Goal: Book appointment/travel/reservation

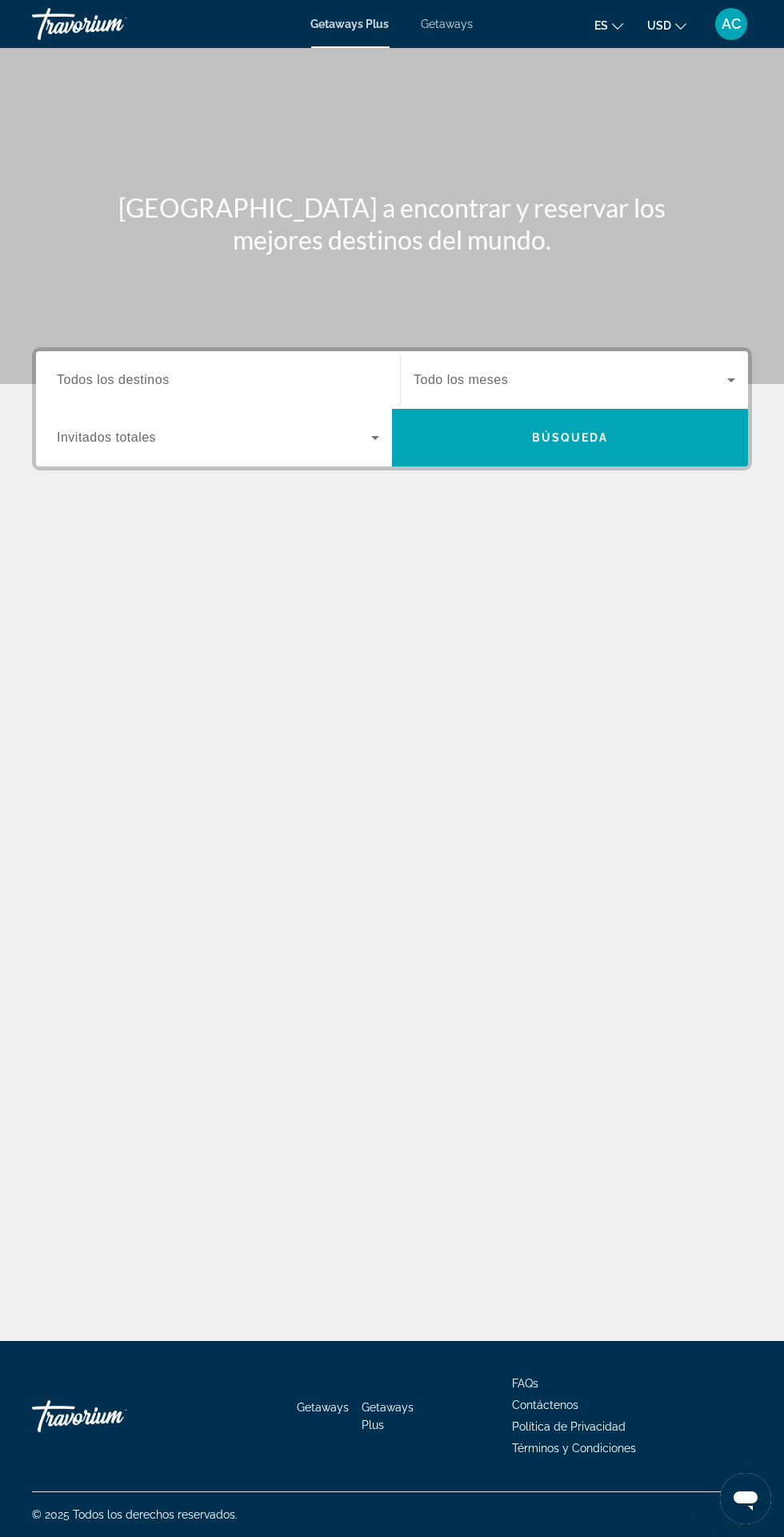
click at [316, 377] on input "Destination Todos los destinos" at bounding box center [218, 381] width 322 height 19
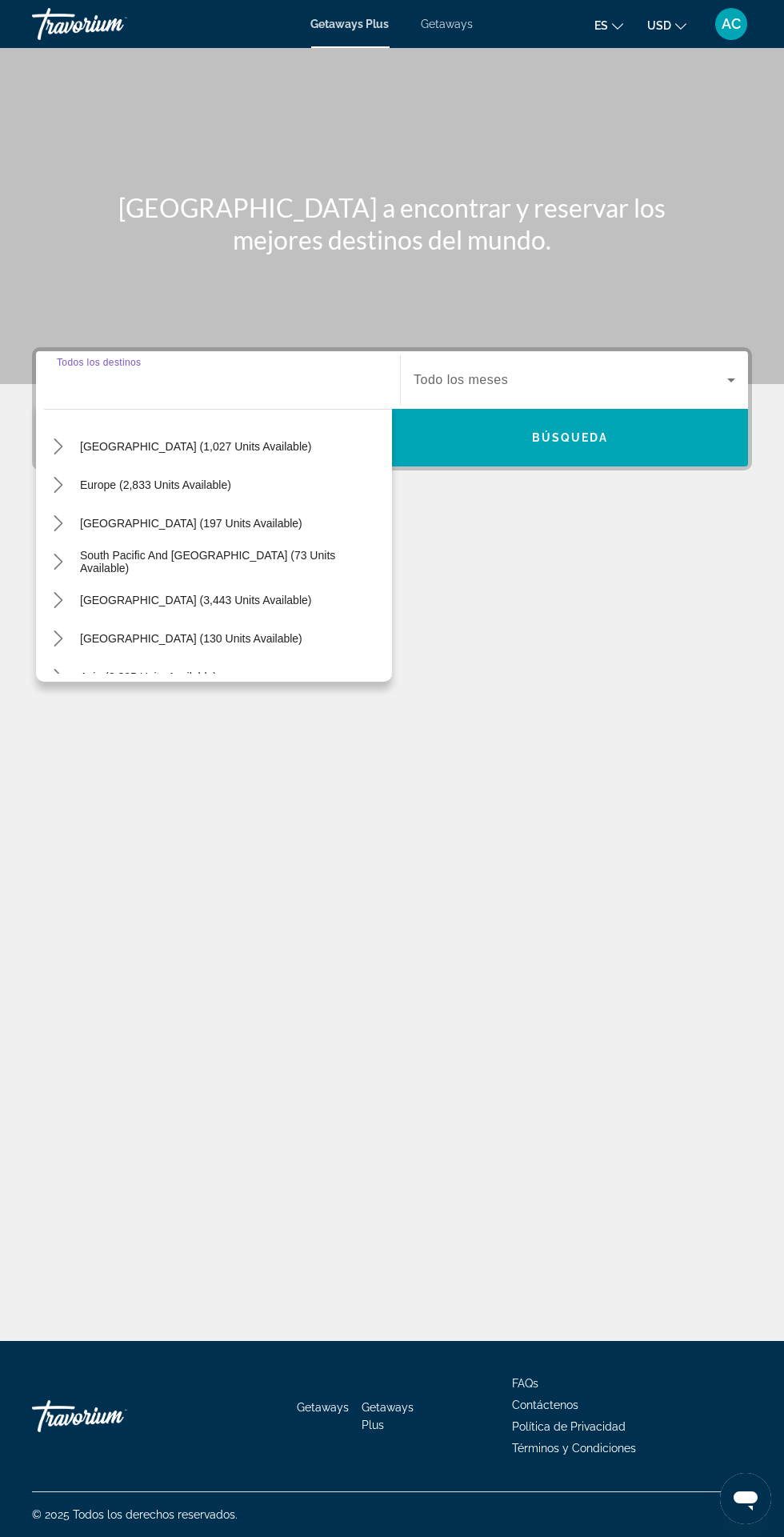
scroll to position [161, 0]
click at [221, 592] on span "[GEOGRAPHIC_DATA] (3,443 units available)" at bounding box center [196, 599] width 231 height 13
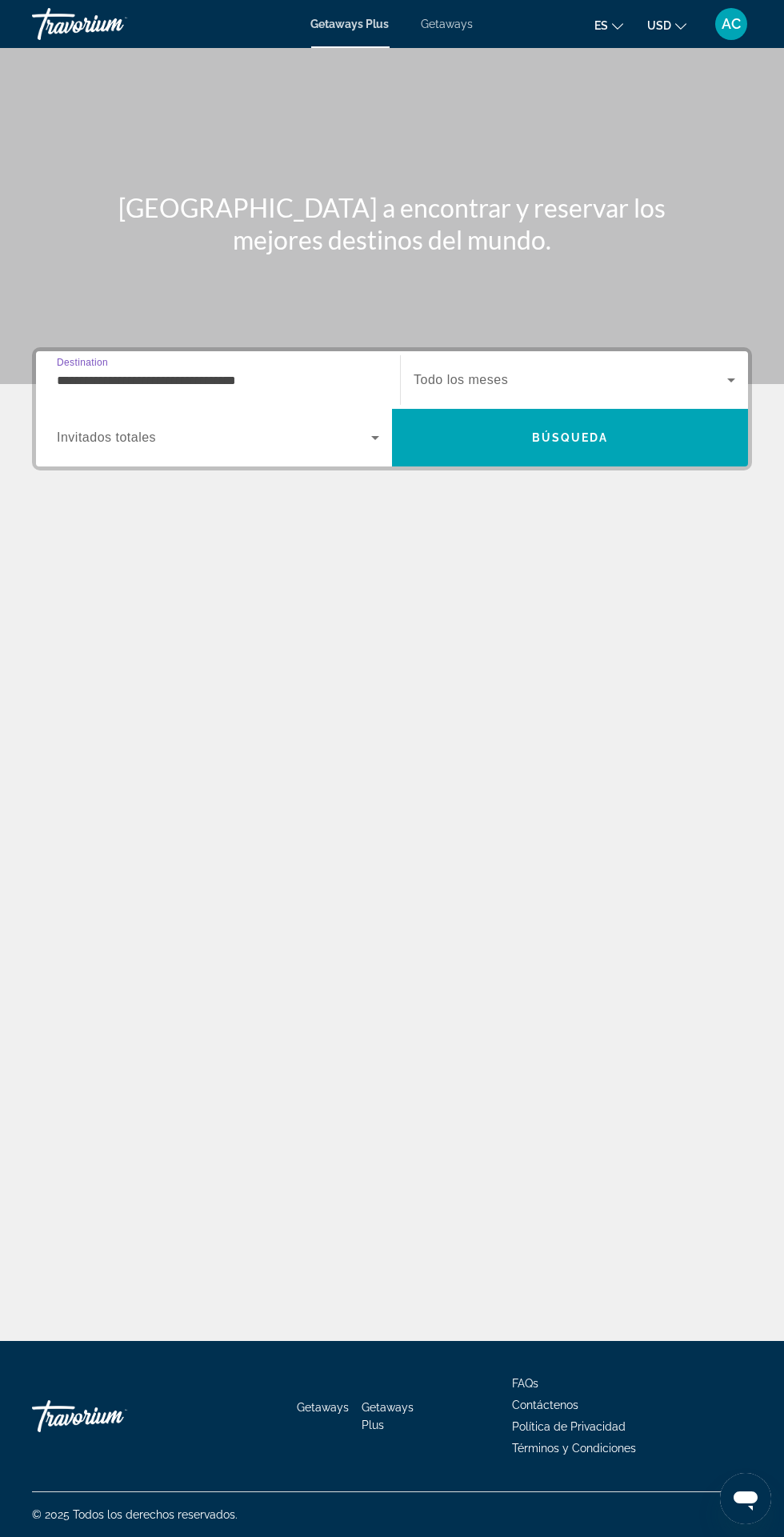
click at [312, 371] on input "**********" at bounding box center [218, 381] width 322 height 19
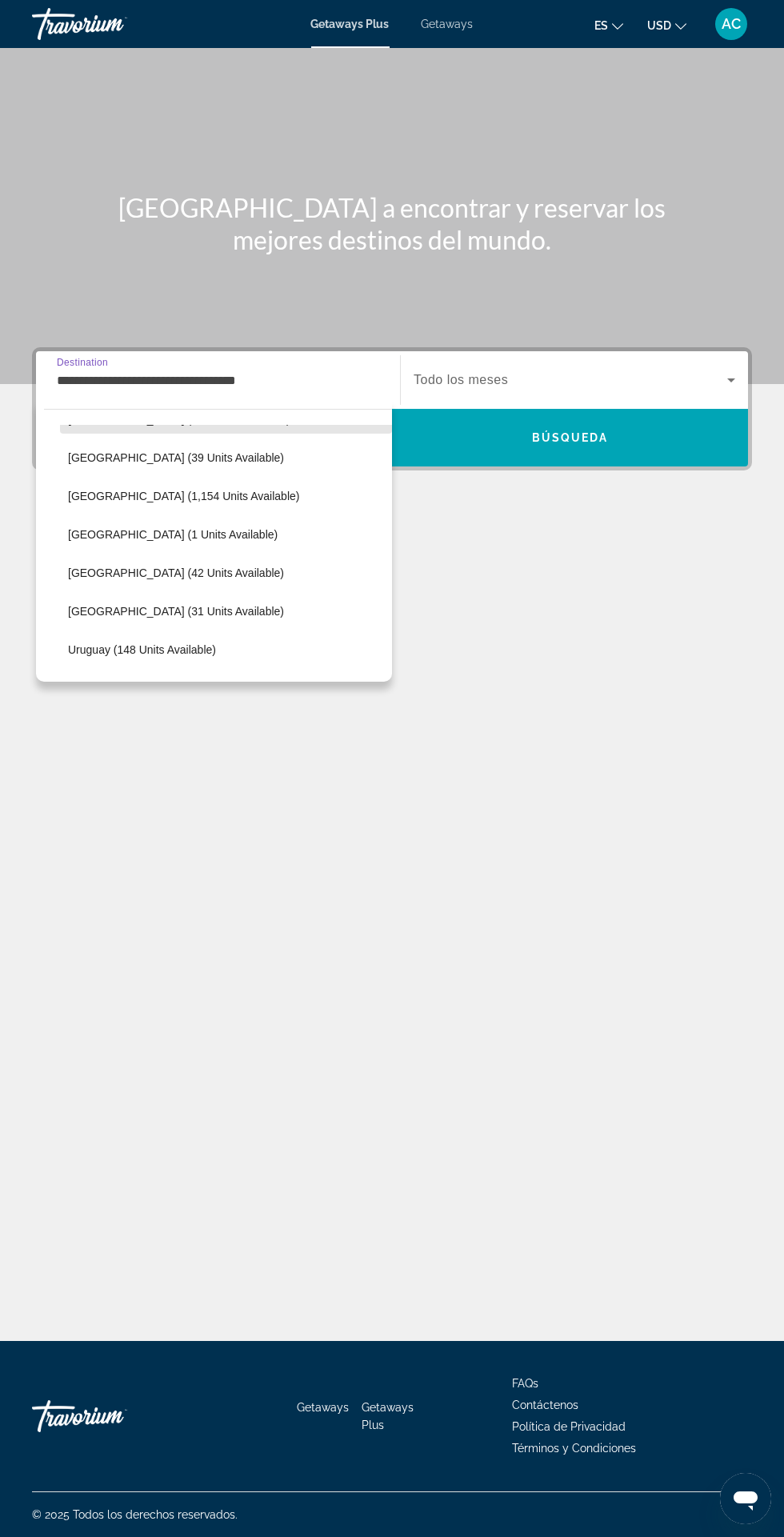
scroll to position [386, 0]
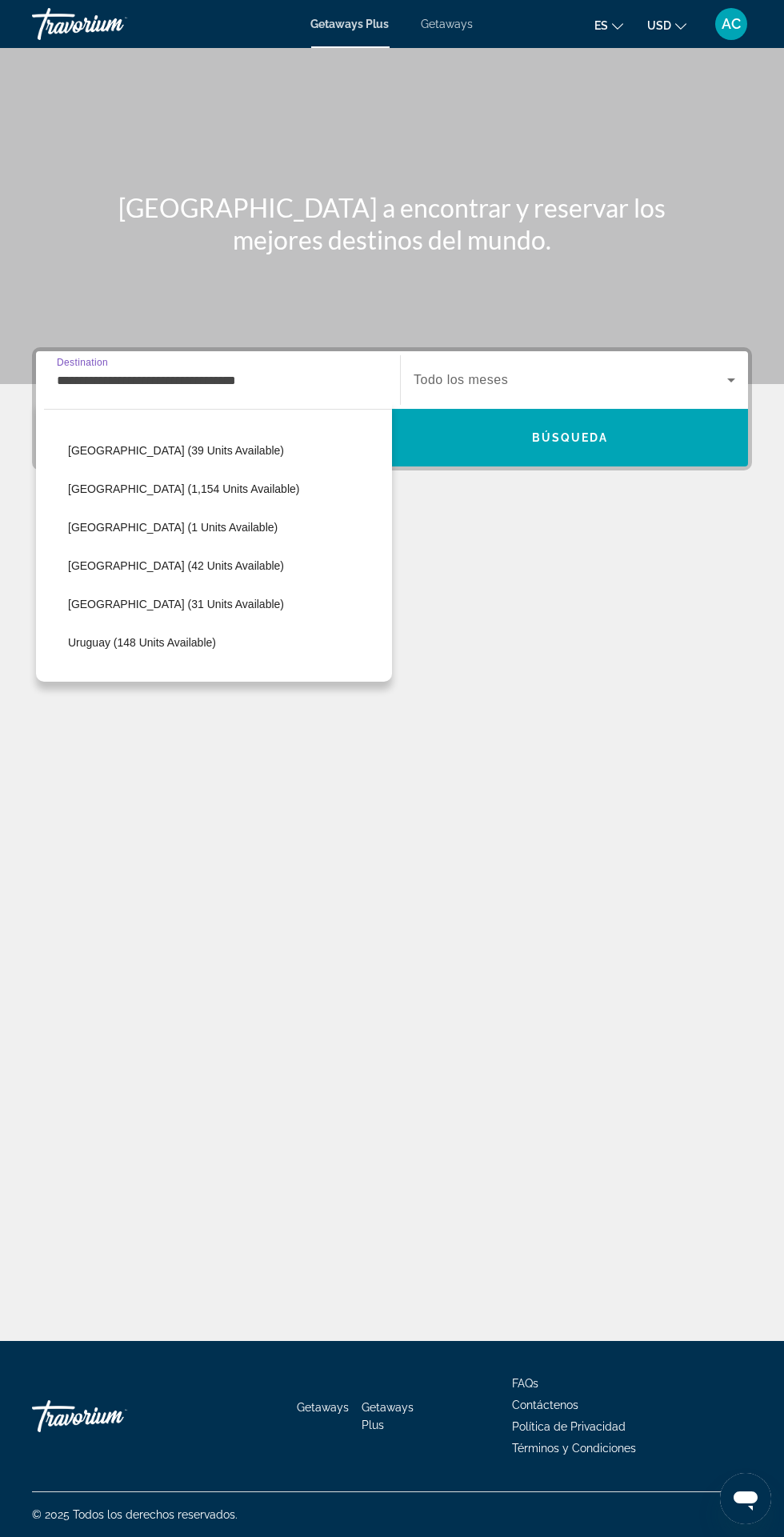
click at [178, 517] on span "Select destination: Chile (1 units available)" at bounding box center [226, 527] width 332 height 39
type input "**********"
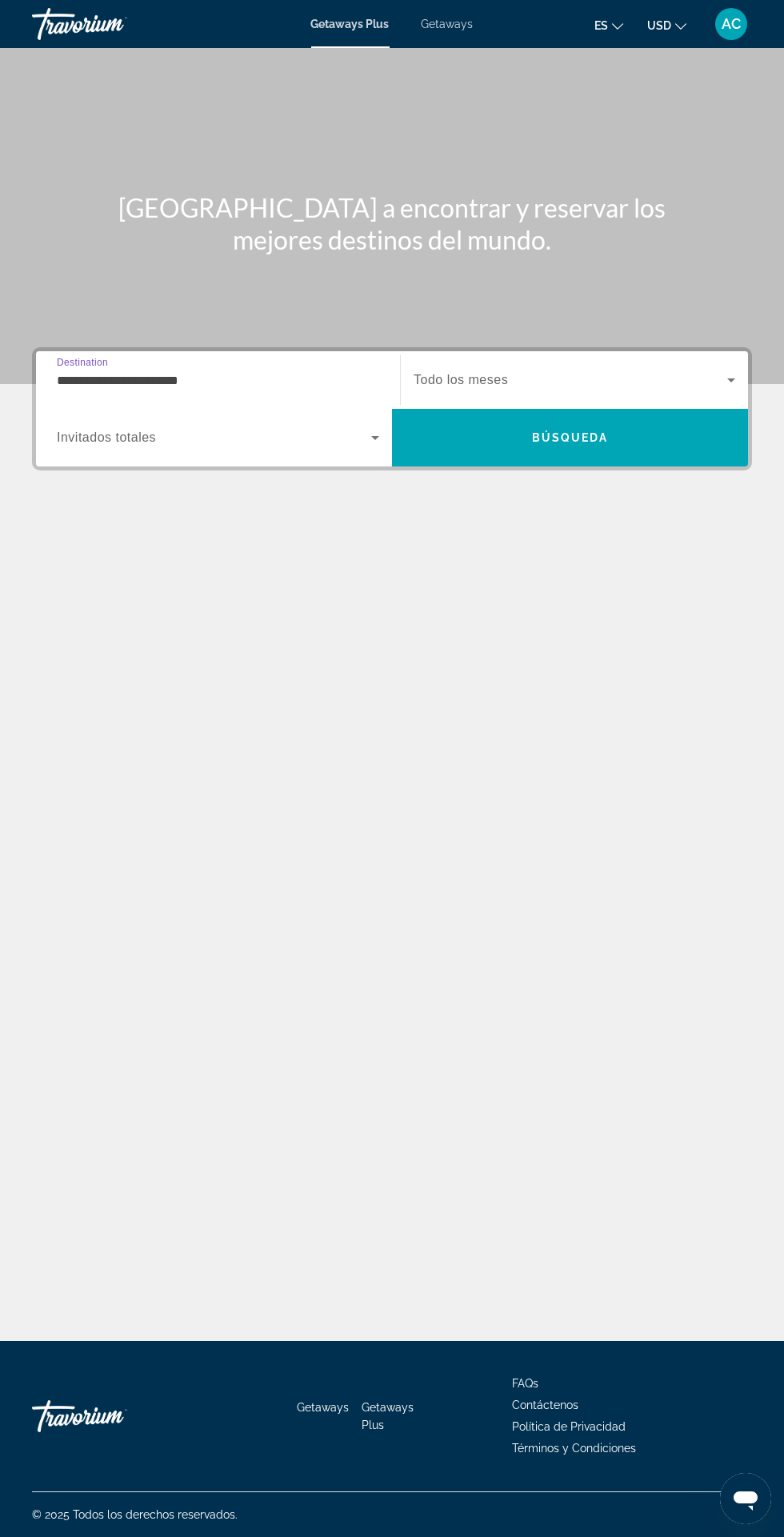
scroll to position [133, 0]
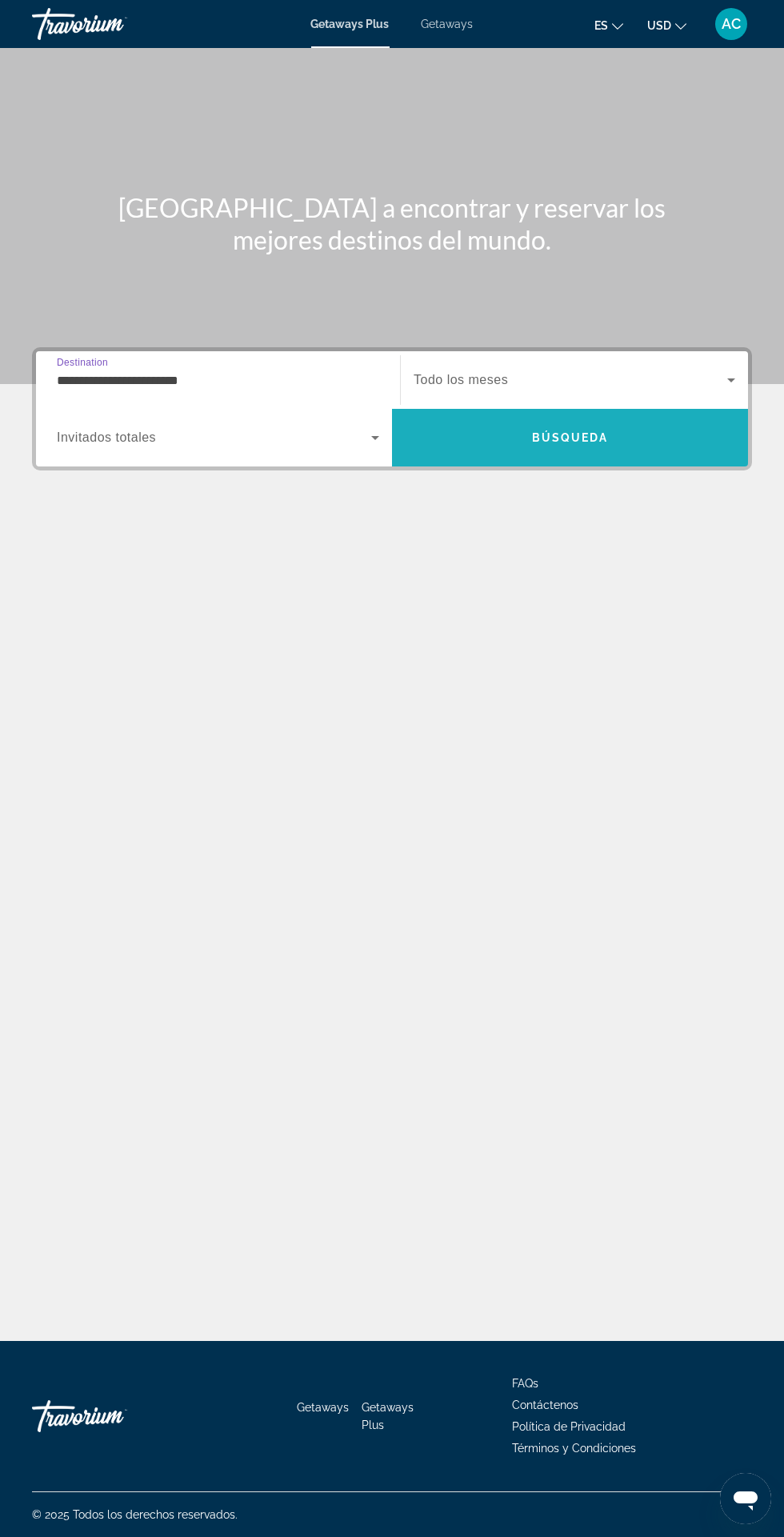
click at [619, 419] on span "Search" at bounding box center [570, 438] width 356 height 39
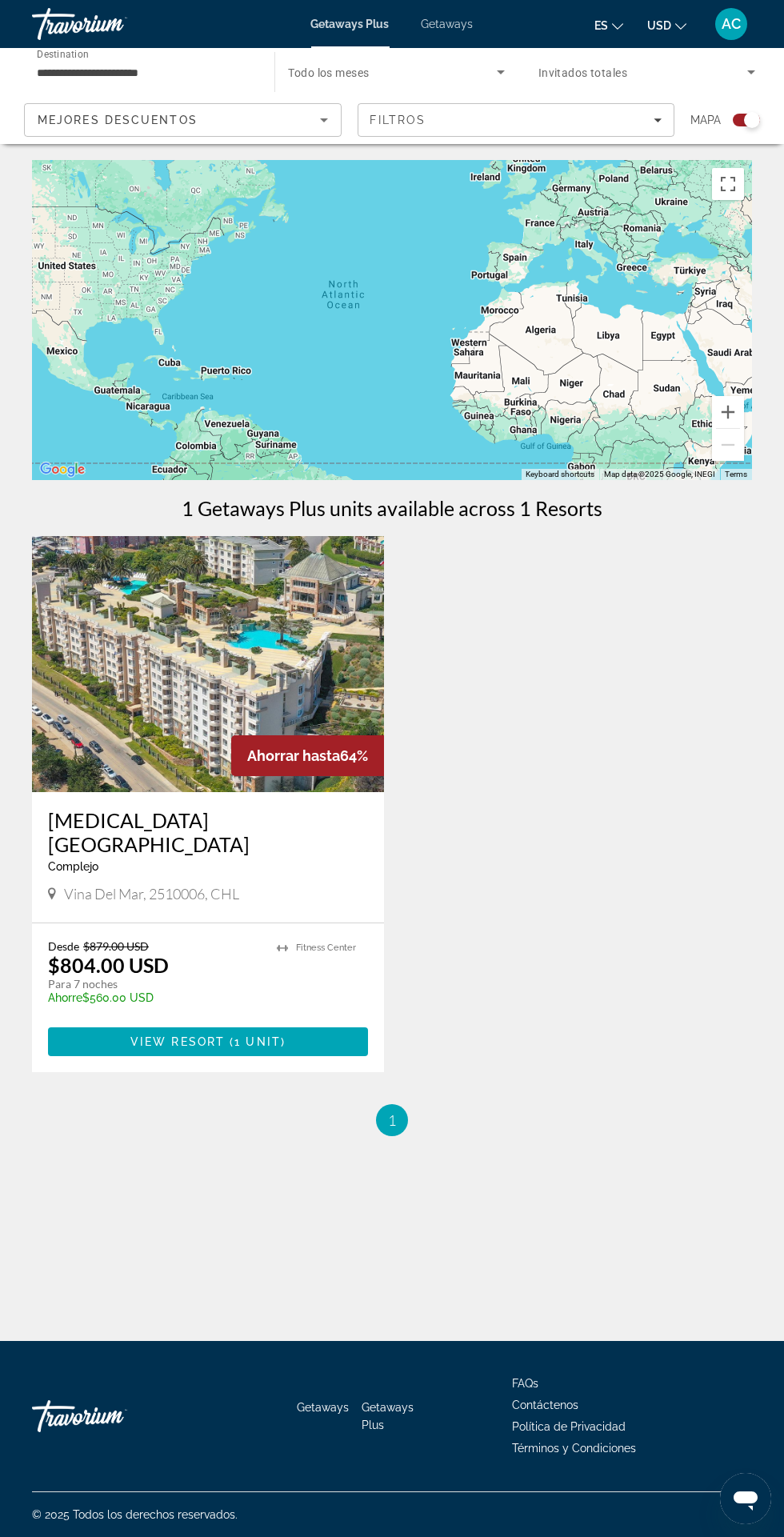
click at [118, 636] on img "Main content" at bounding box center [208, 664] width 352 height 256
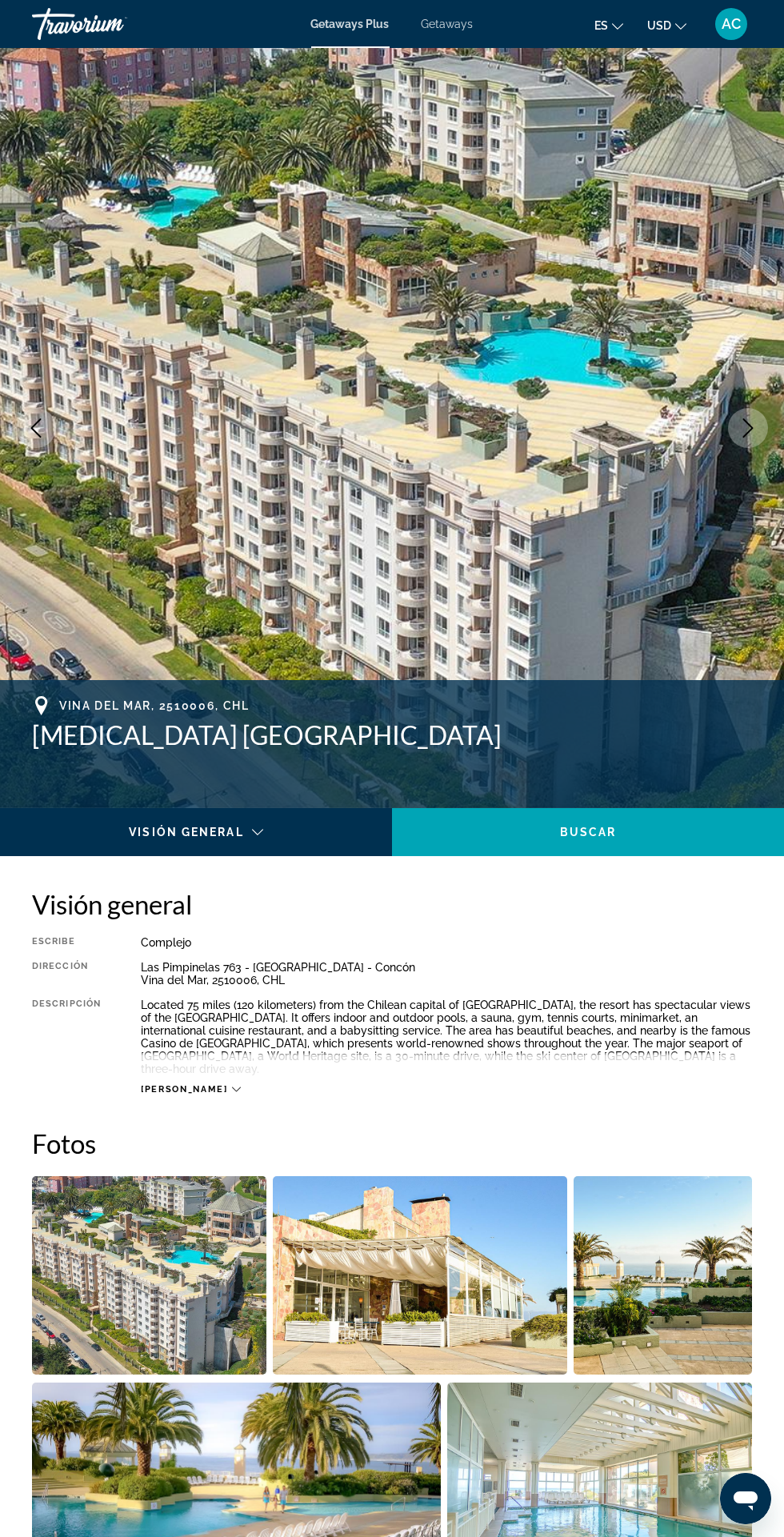
click at [722, 434] on img "Main content" at bounding box center [392, 428] width 784 height 760
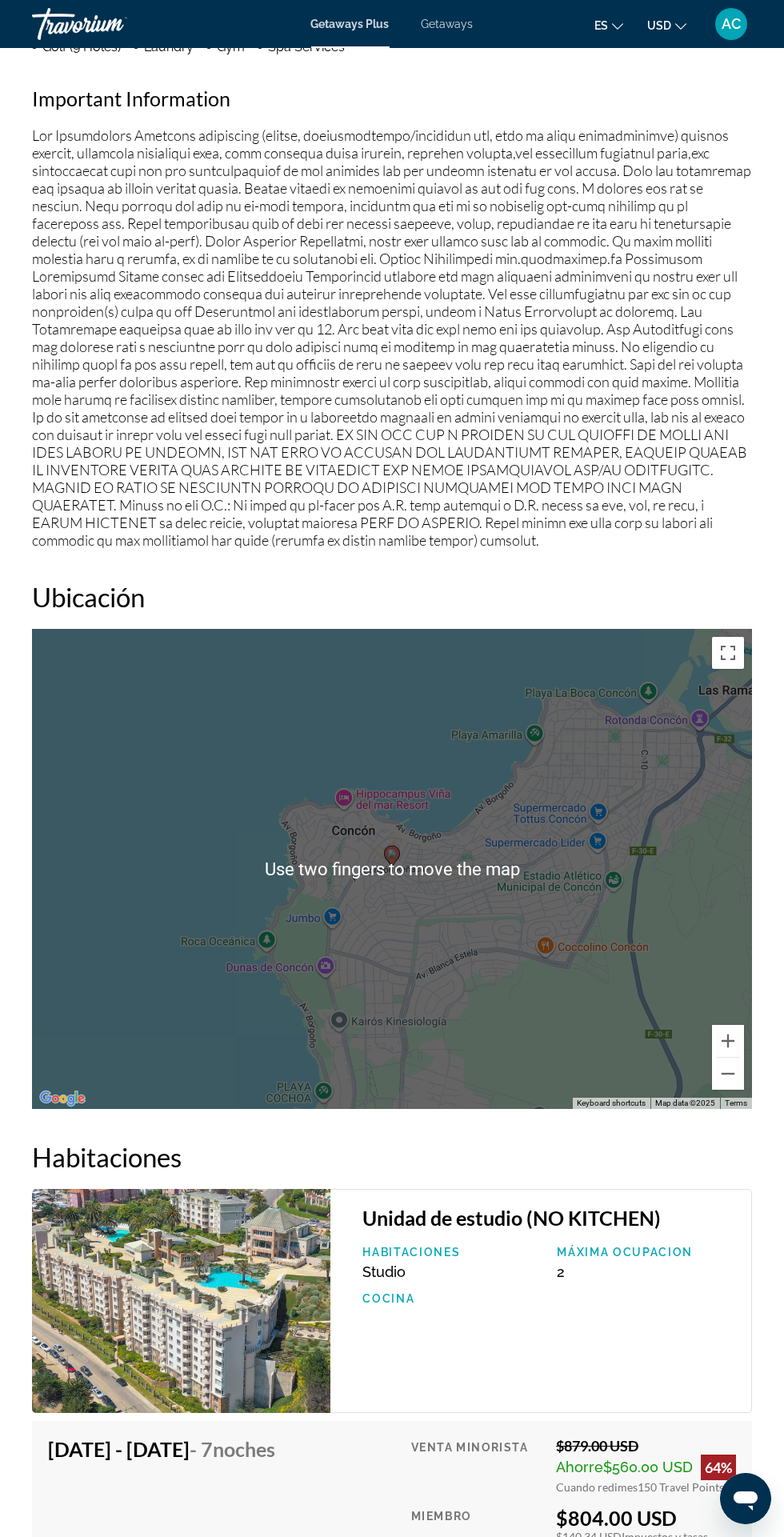
scroll to position [2205, 0]
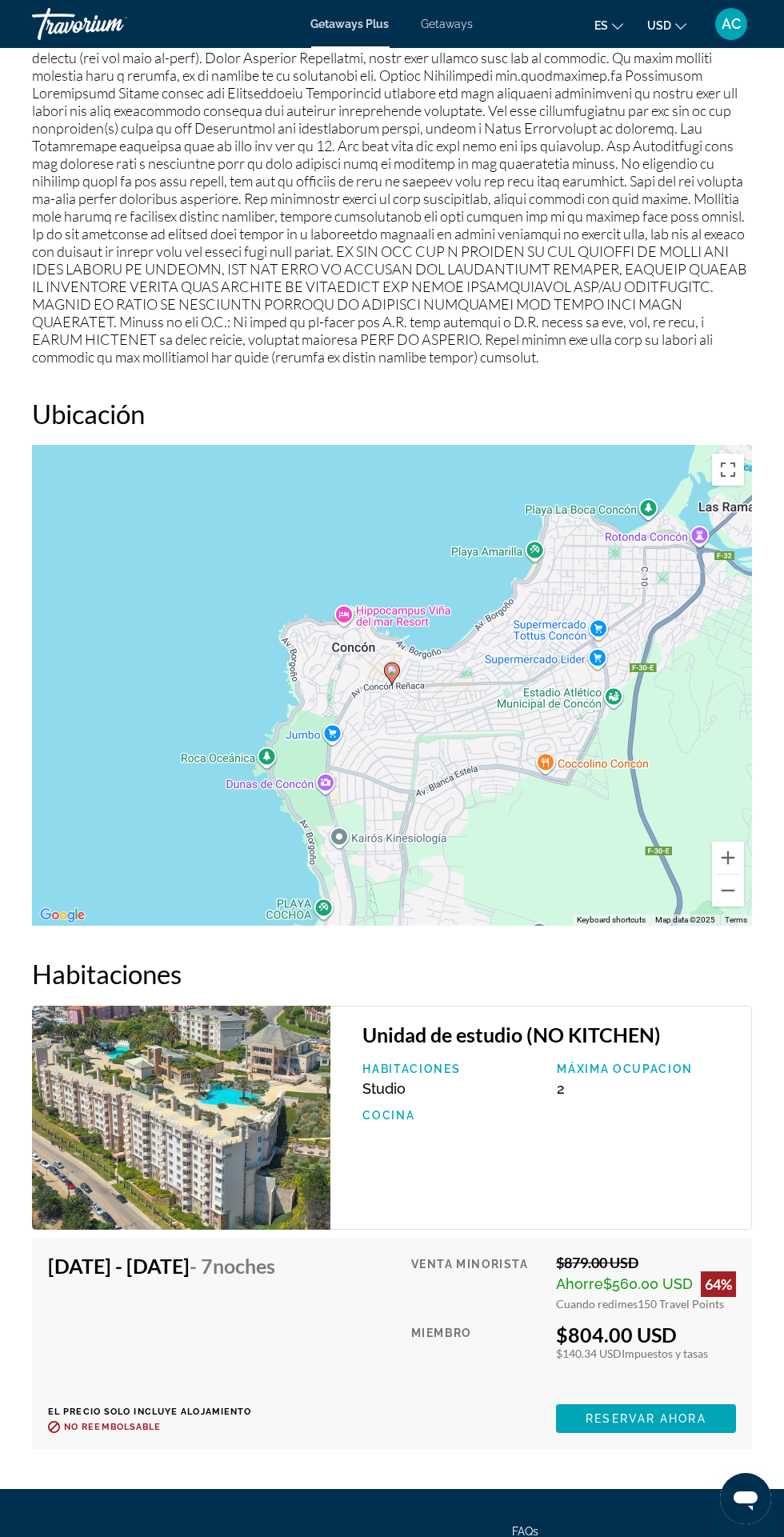
click at [218, 1142] on img "Main content" at bounding box center [181, 1118] width 298 height 224
